Goal: Transaction & Acquisition: Purchase product/service

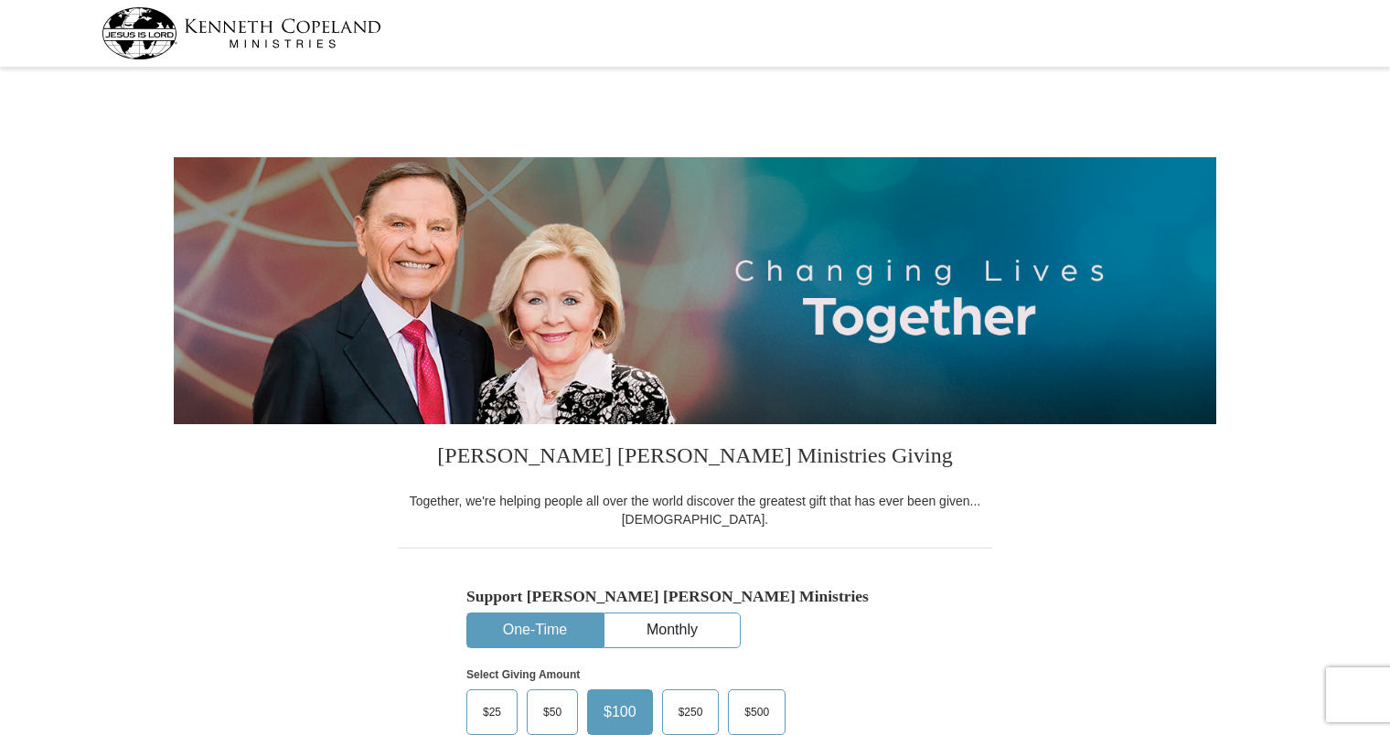
select select "FL"
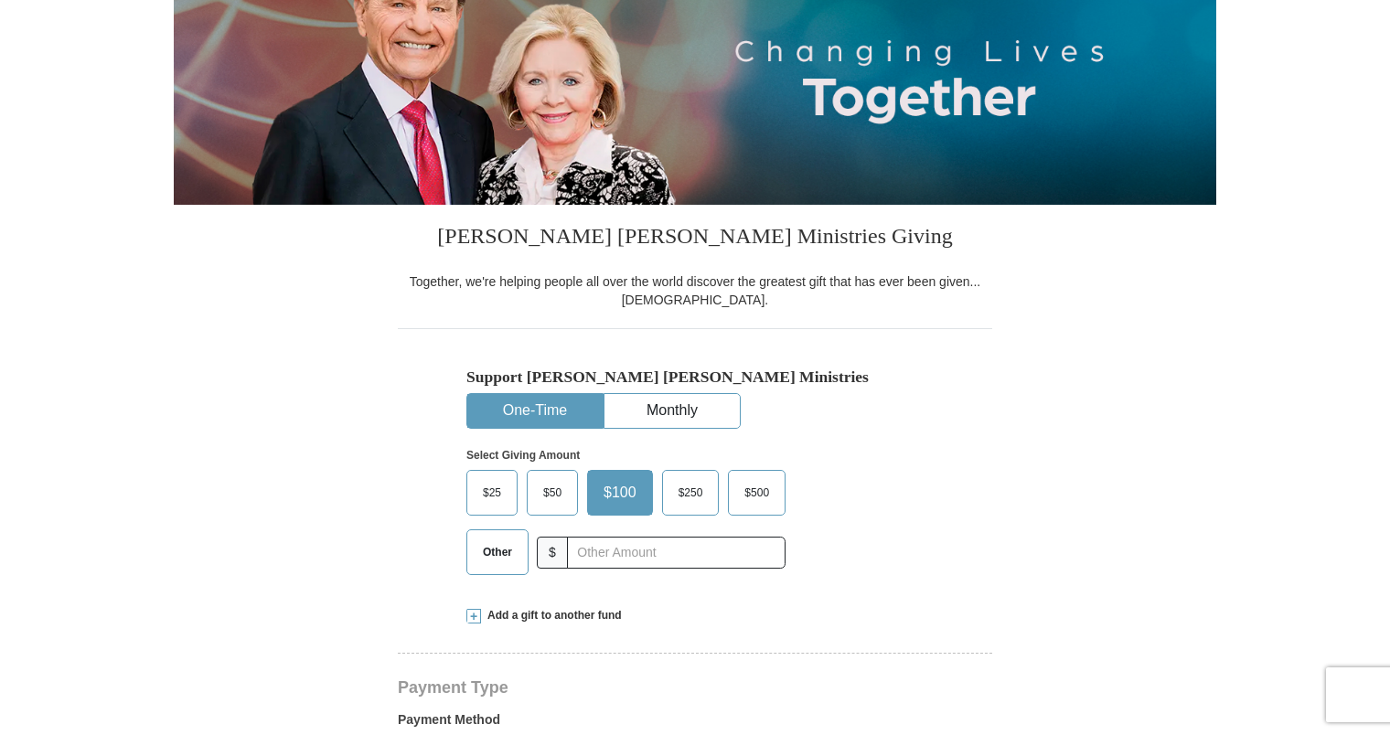
scroll to position [256, 0]
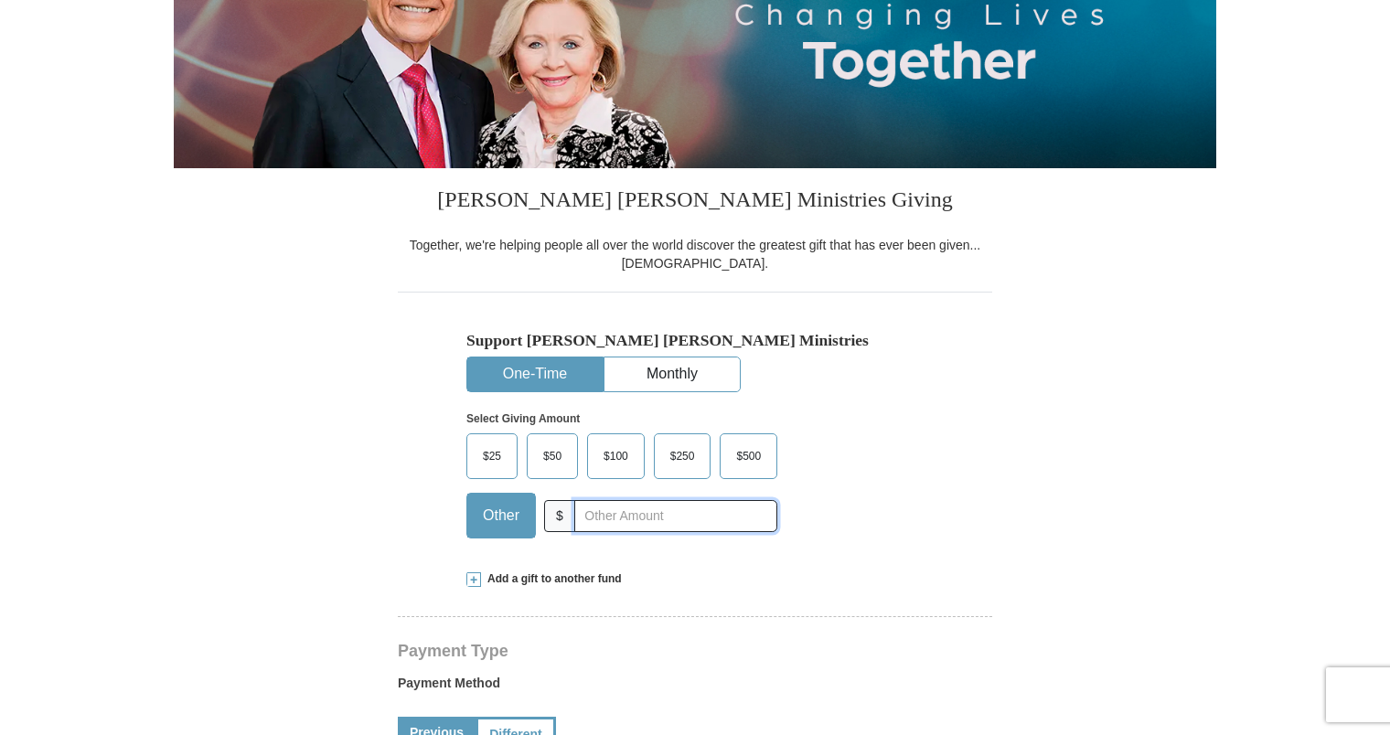
click at [607, 520] on input "text" at bounding box center [675, 516] width 203 height 32
type input "180.00"
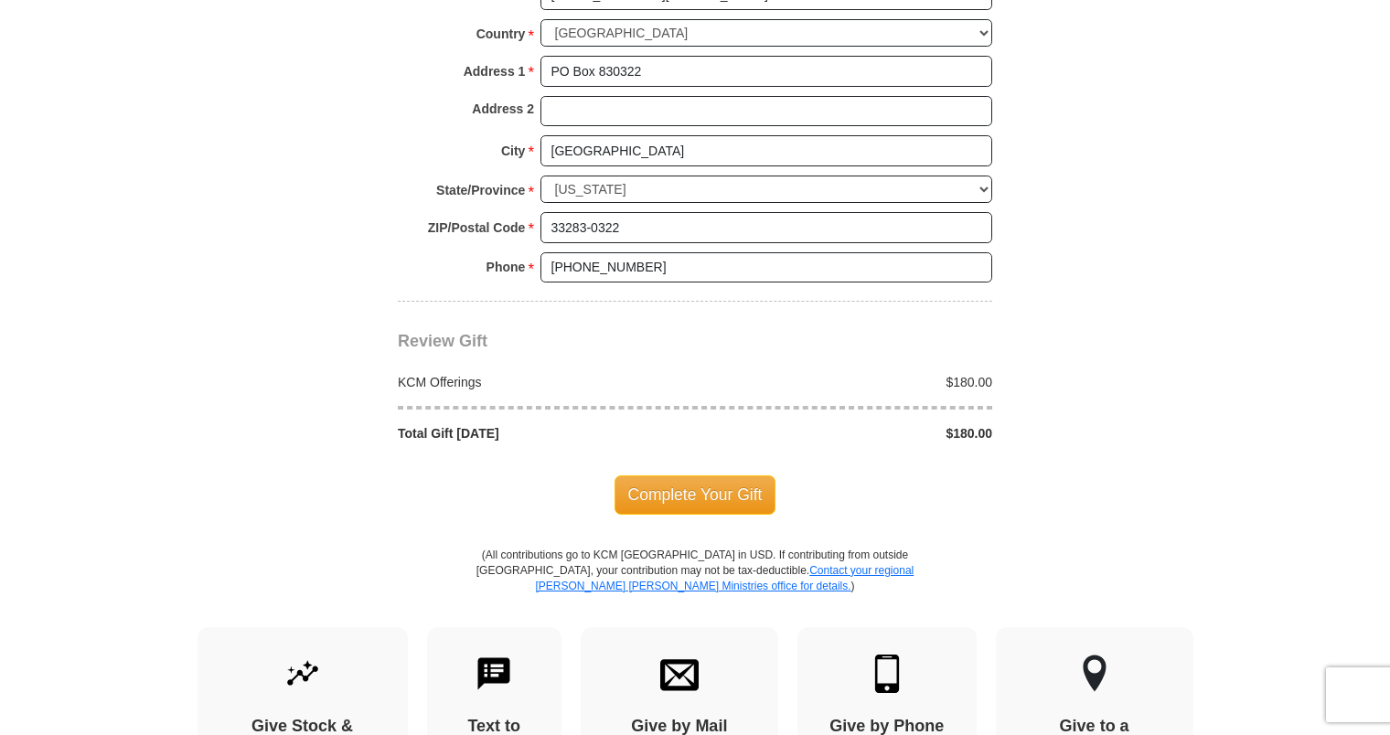
scroll to position [1427, 0]
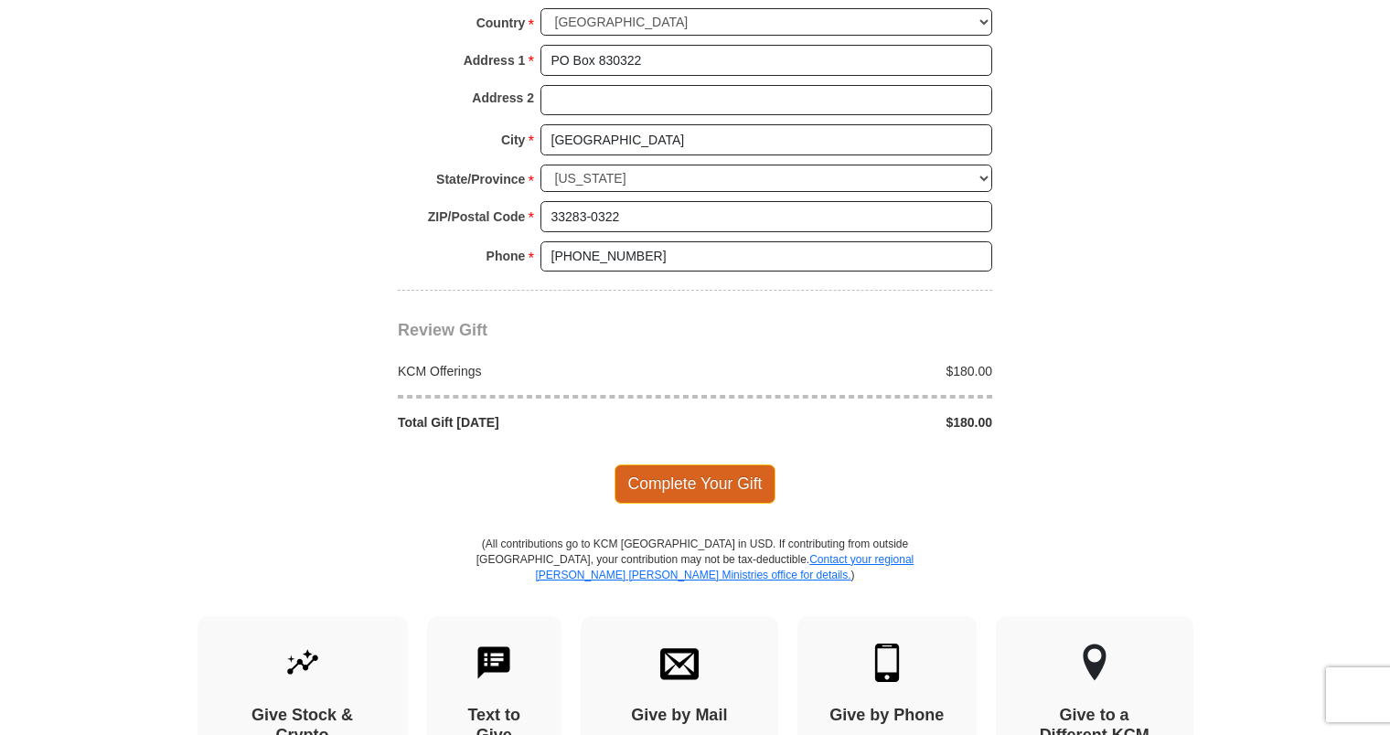
click at [702, 472] on span "Complete Your Gift" at bounding box center [696, 484] width 162 height 38
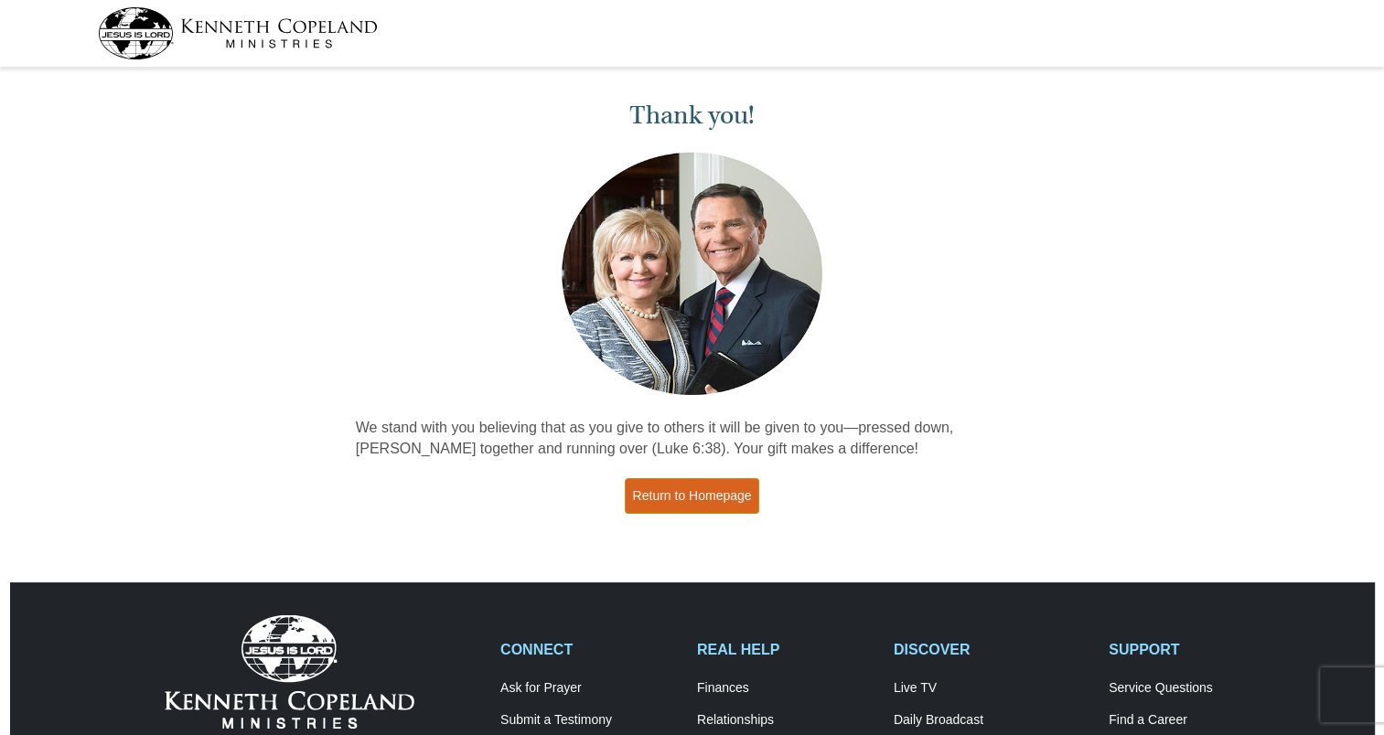
click at [699, 496] on link "Return to Homepage" at bounding box center [692, 496] width 135 height 36
